Goal: Task Accomplishment & Management: Use online tool/utility

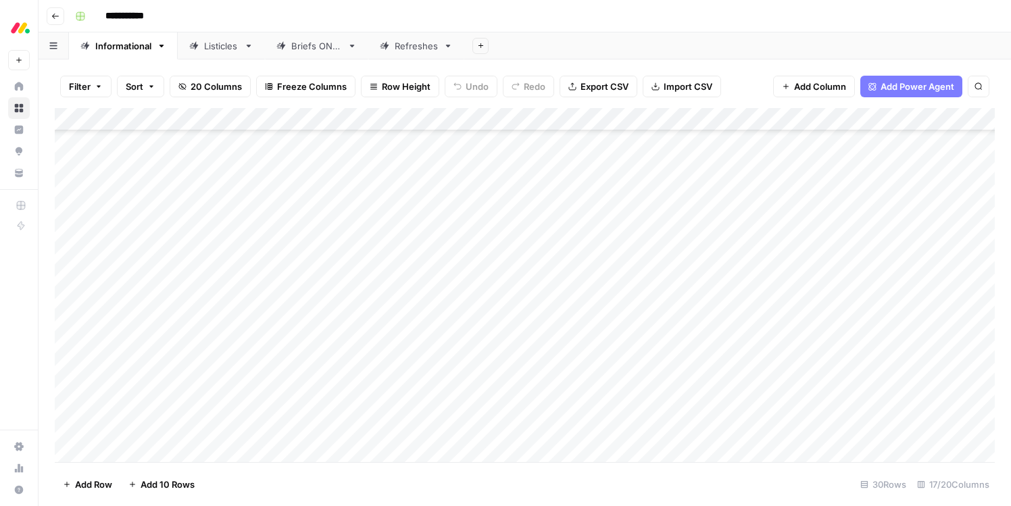
scroll to position [222, 0]
click at [210, 43] on div "Listicles" at bounding box center [221, 46] width 34 height 14
click at [561, 187] on div "Add Column" at bounding box center [525, 285] width 940 height 354
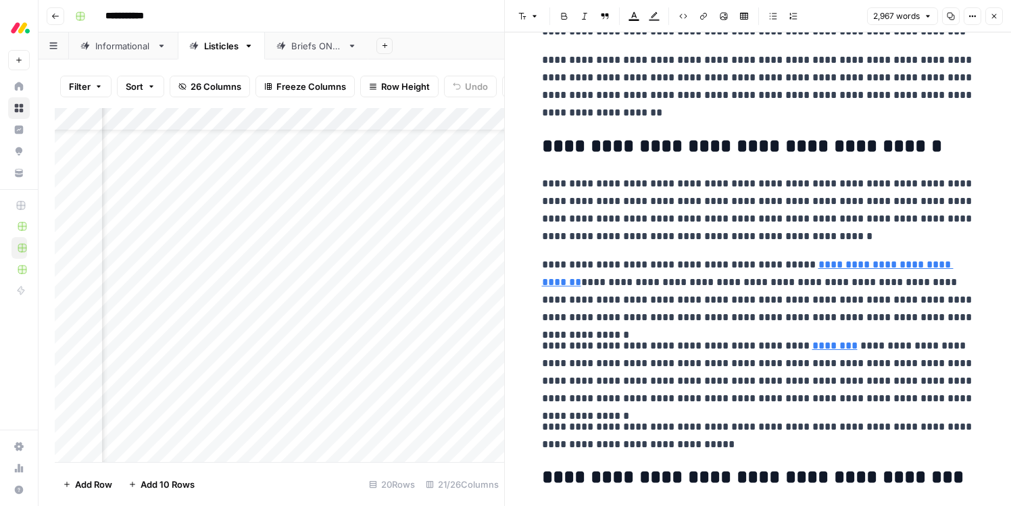
scroll to position [774, 0]
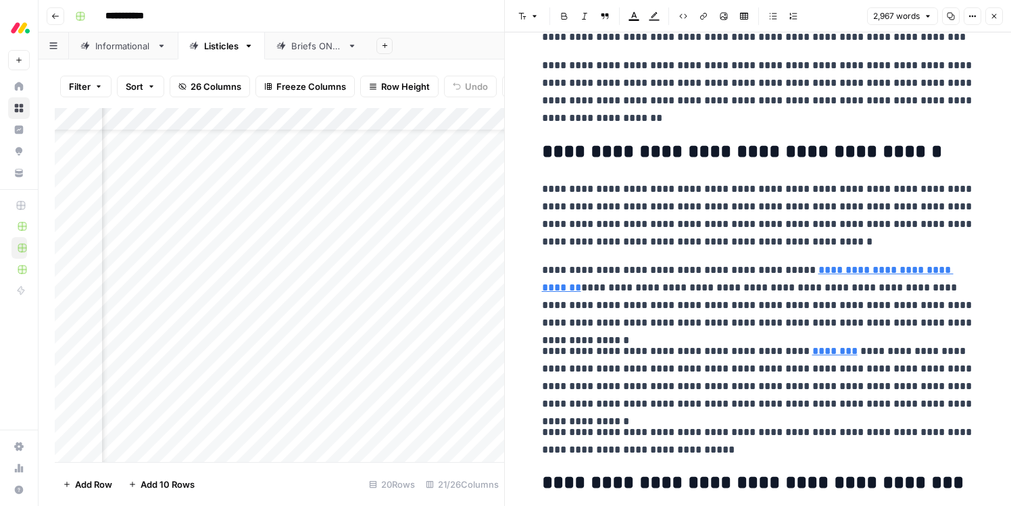
click at [993, 14] on icon "button" at bounding box center [995, 16] width 8 height 8
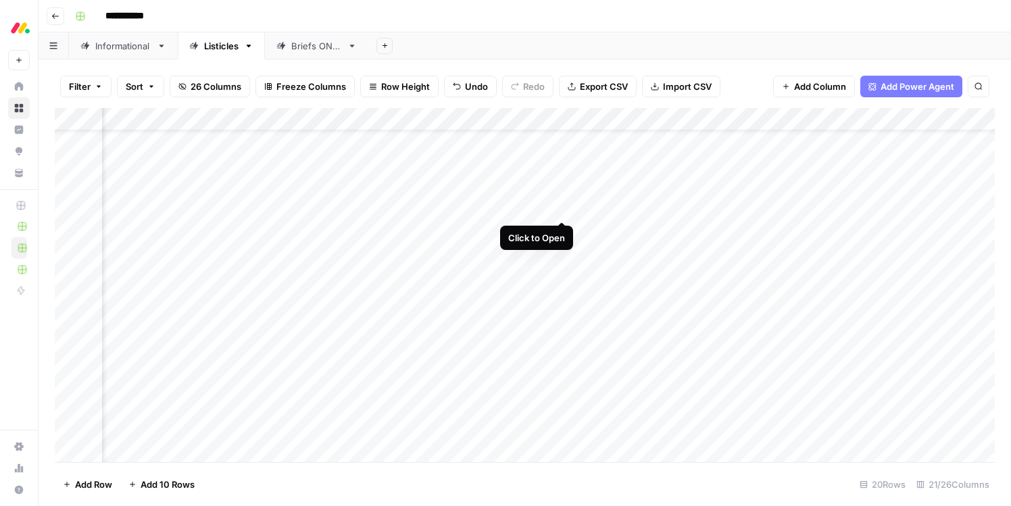
click at [561, 206] on div "Add Column" at bounding box center [525, 285] width 940 height 354
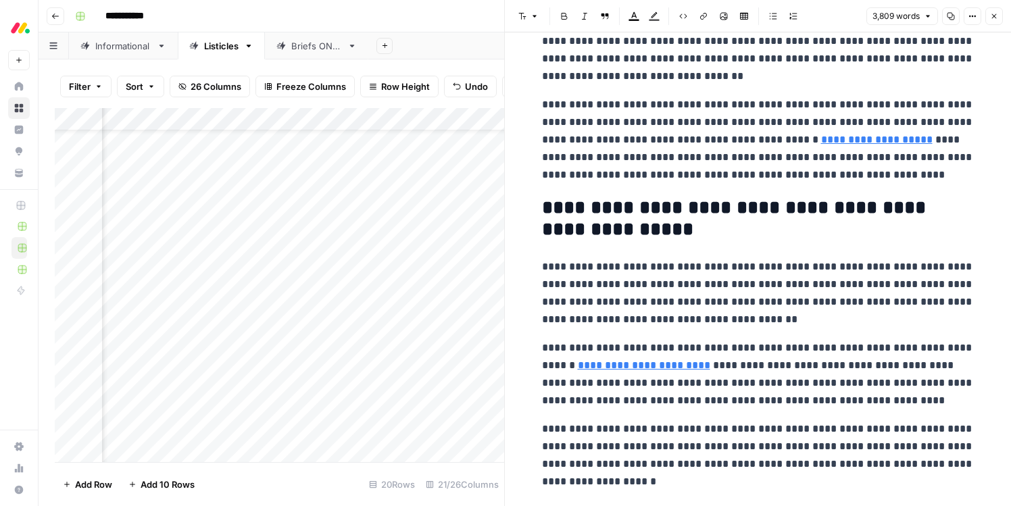
scroll to position [12034, 0]
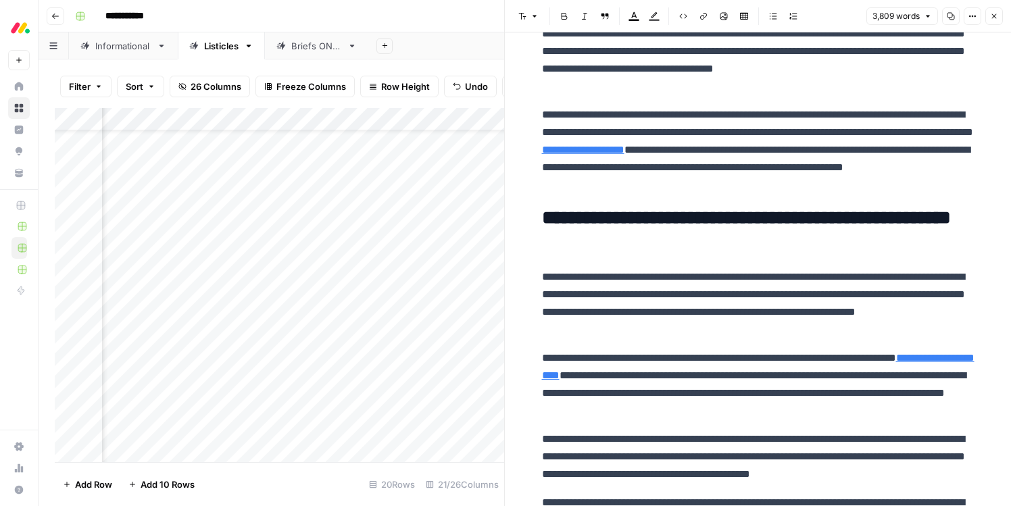
click at [997, 14] on icon "button" at bounding box center [995, 16] width 8 height 8
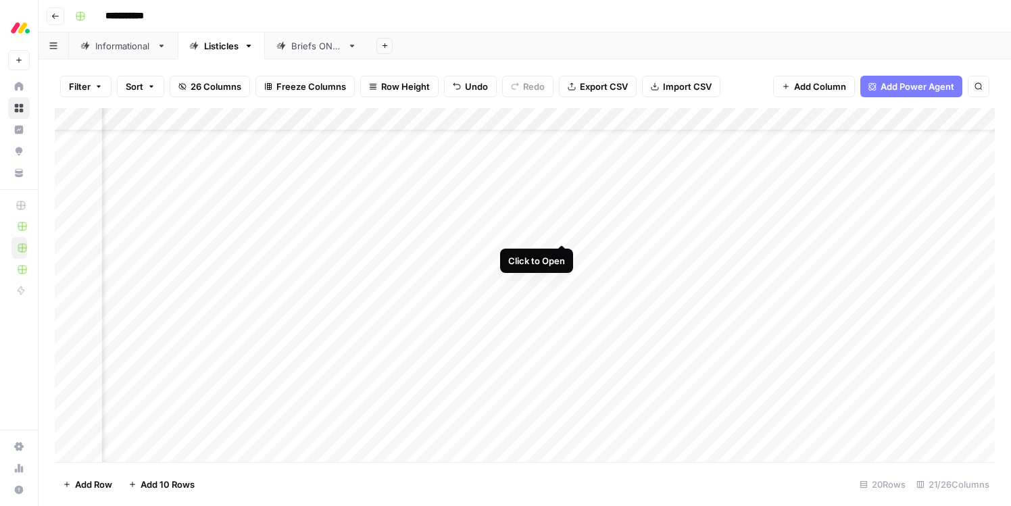
click at [561, 231] on div "Add Column" at bounding box center [525, 285] width 940 height 354
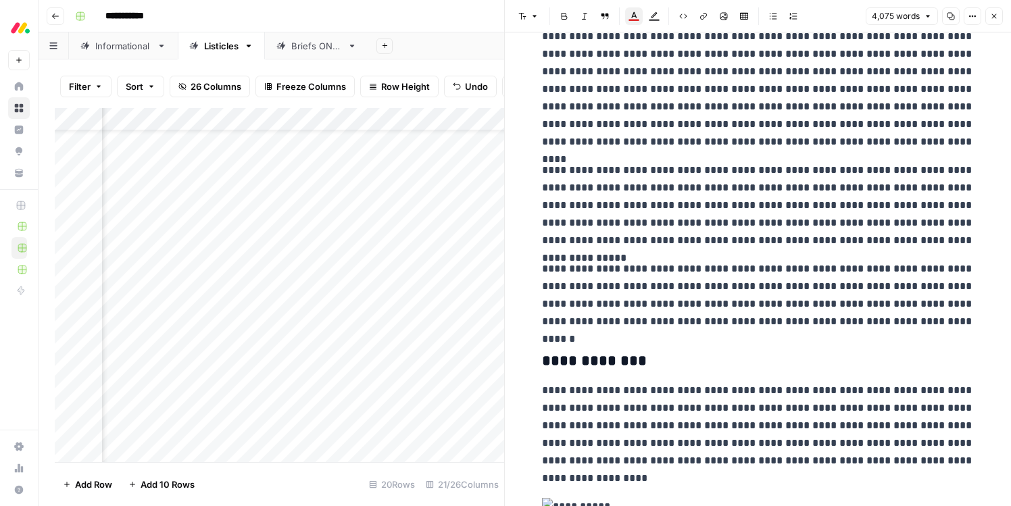
scroll to position [1570, 0]
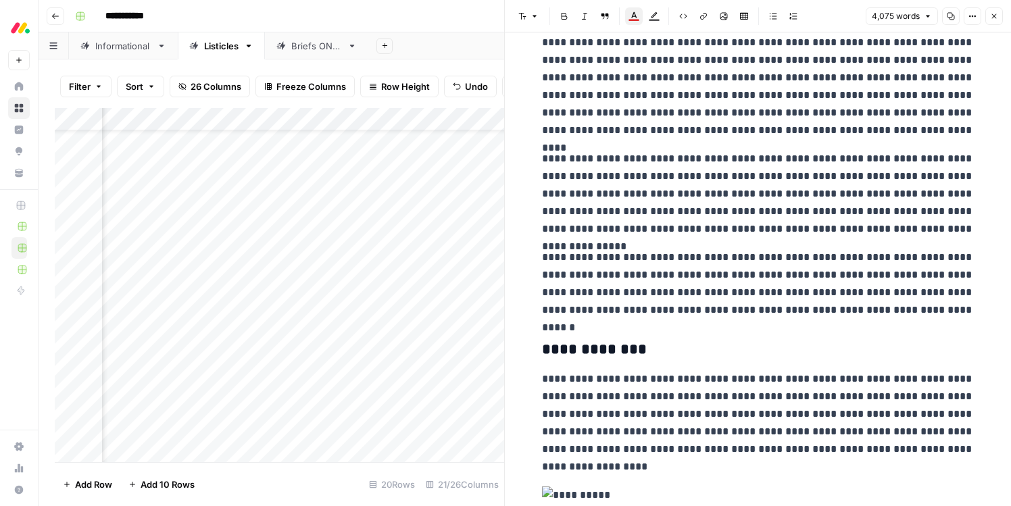
click at [123, 46] on div "Informational" at bounding box center [123, 46] width 56 height 14
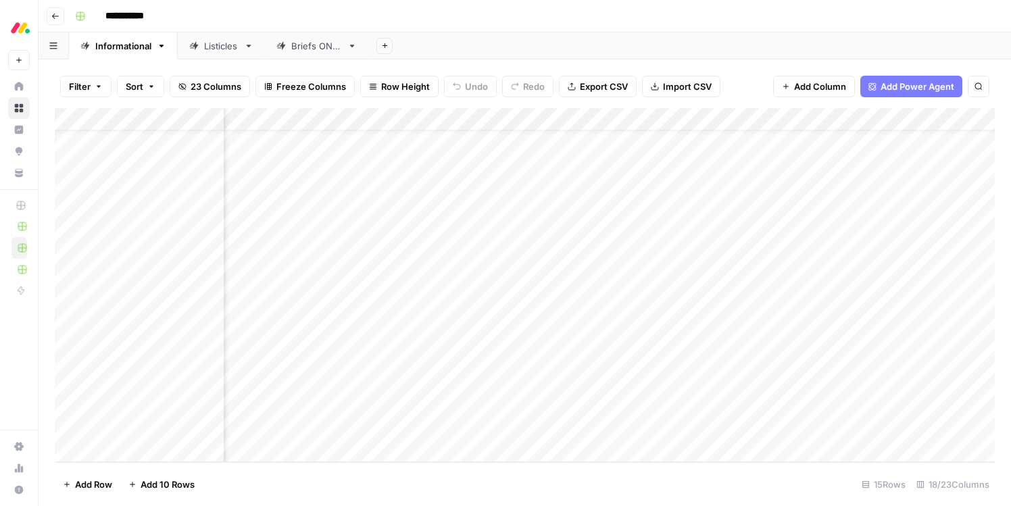
scroll to position [35, 998]
click at [856, 313] on div "Add Column" at bounding box center [525, 285] width 940 height 354
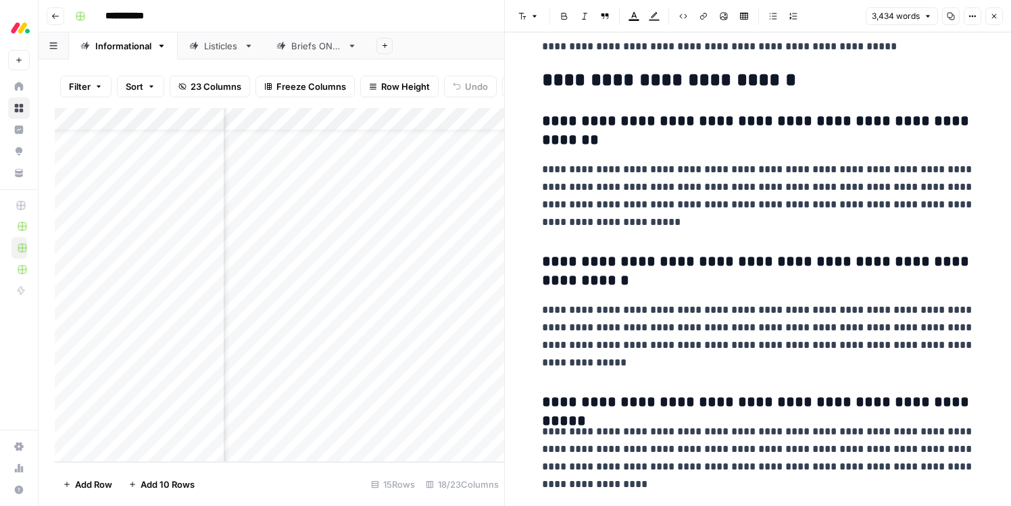
scroll to position [8140, 0]
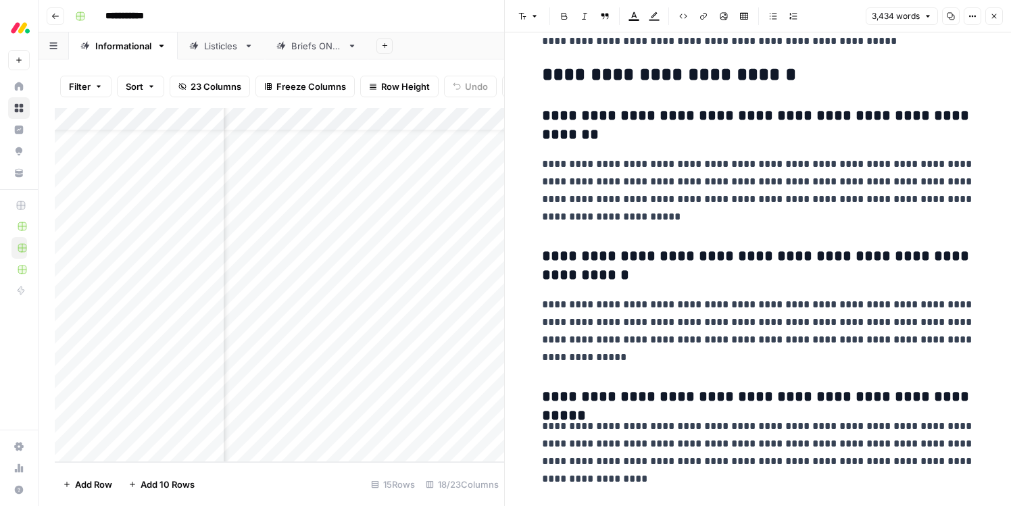
click at [997, 15] on icon "button" at bounding box center [995, 16] width 8 height 8
